Goal: Navigation & Orientation: Find specific page/section

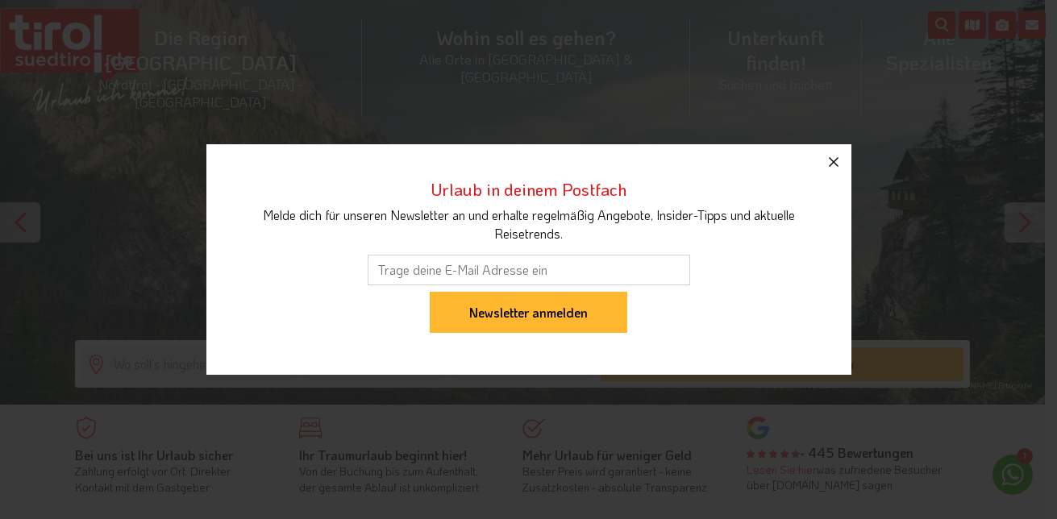
click at [834, 164] on icon "button" at bounding box center [833, 161] width 19 height 19
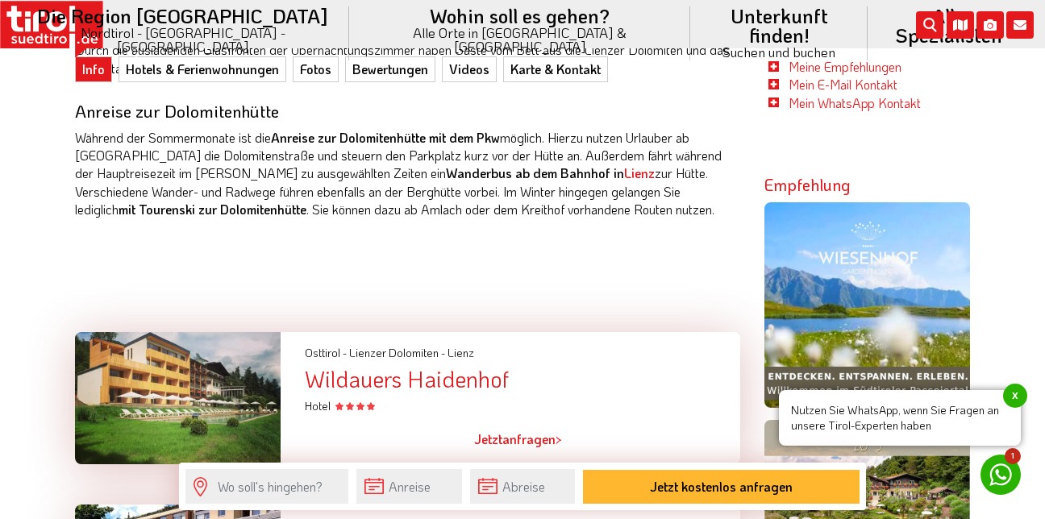
scroll to position [970, 0]
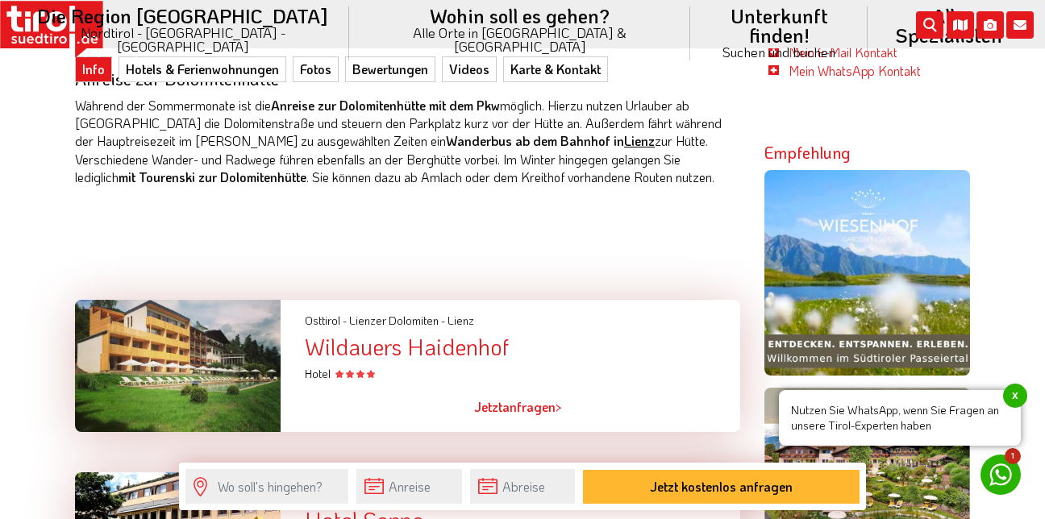
click at [624, 146] on link "Lienz" at bounding box center [639, 140] width 31 height 17
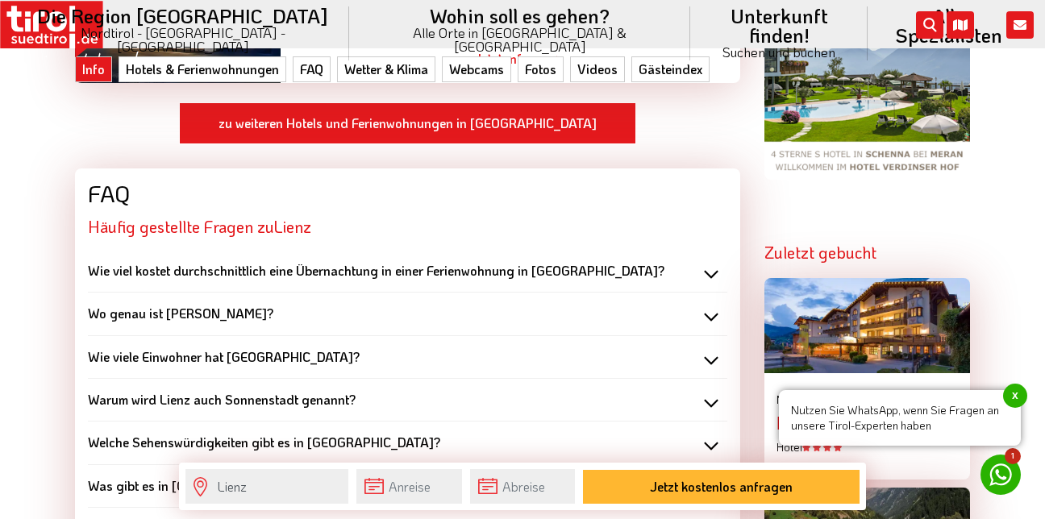
scroll to position [1488, 0]
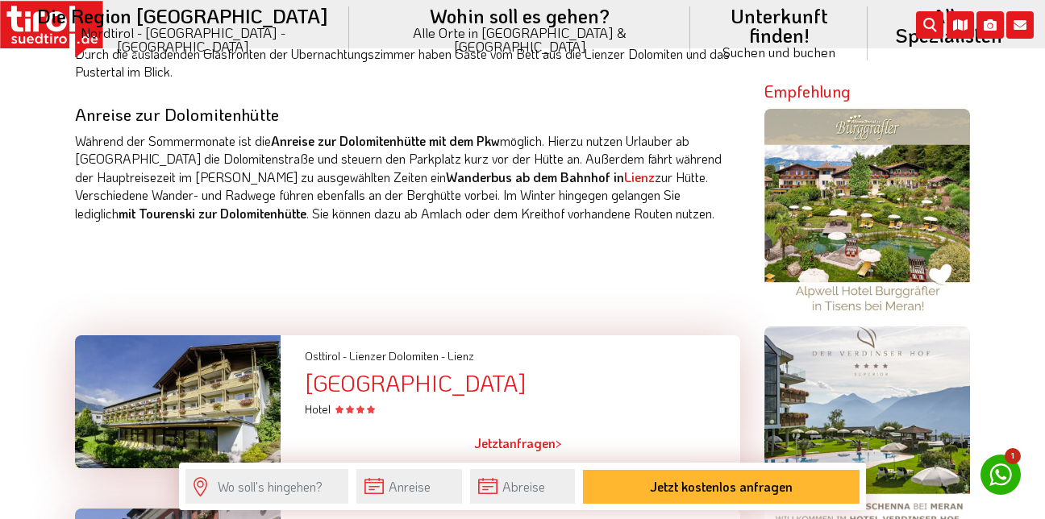
scroll to position [934, 0]
